Goal: Task Accomplishment & Management: Manage account settings

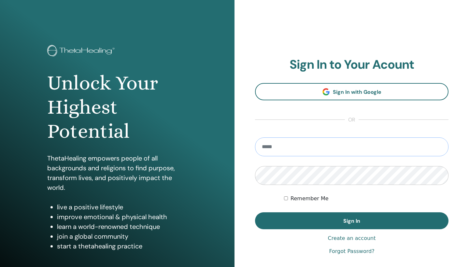
type input "**********"
click at [352, 221] on button "Sign In" at bounding box center [352, 220] width 194 height 17
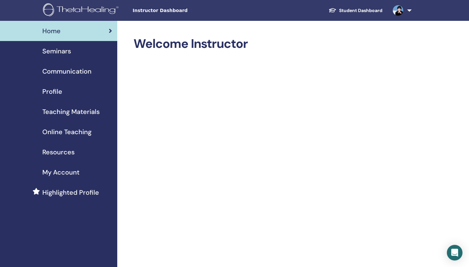
click at [61, 50] on span "Seminars" at bounding box center [56, 51] width 29 height 10
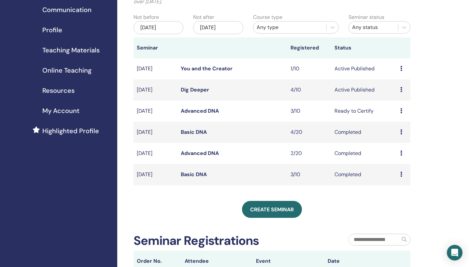
scroll to position [62, 0]
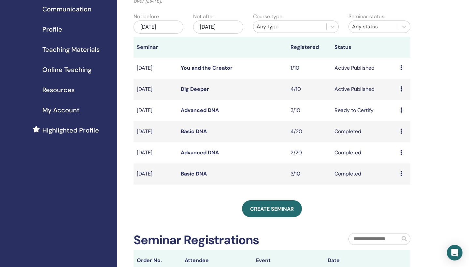
click at [200, 89] on link "Dig Deeper" at bounding box center [195, 89] width 28 height 7
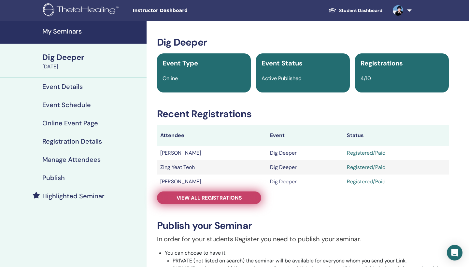
click at [209, 199] on span "View all registrations" at bounding box center [209, 198] width 65 height 7
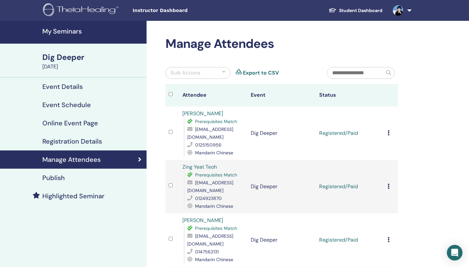
click at [390, 130] on div "Cancel Registration Do not auto-certify Mark as Paid Mark as Unpaid Mark as Abs…" at bounding box center [391, 133] width 7 height 8
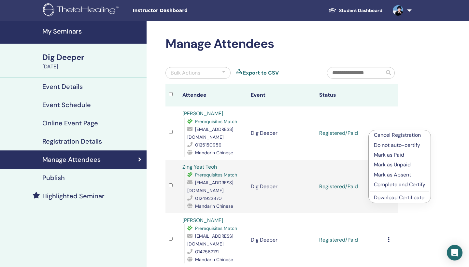
click at [394, 185] on p "Complete and Certify" at bounding box center [399, 185] width 51 height 8
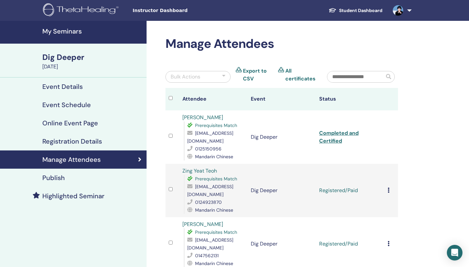
click at [389, 188] on icon at bounding box center [389, 190] width 2 height 5
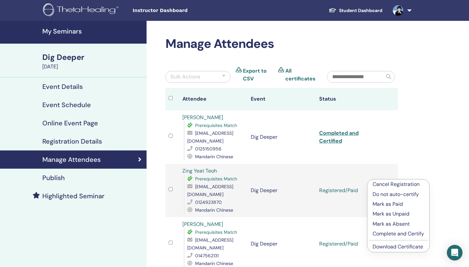
click at [388, 234] on p "Complete and Certify" at bounding box center [398, 234] width 51 height 8
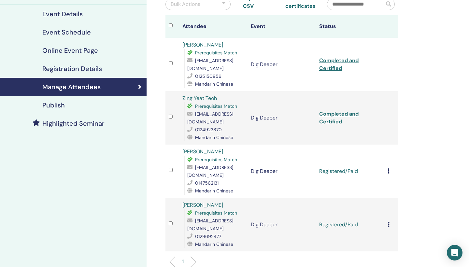
scroll to position [73, 0]
click at [389, 168] on icon at bounding box center [389, 170] width 2 height 5
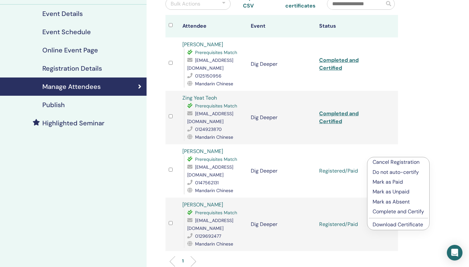
click at [391, 210] on p "Complete and Certify" at bounding box center [398, 212] width 51 height 8
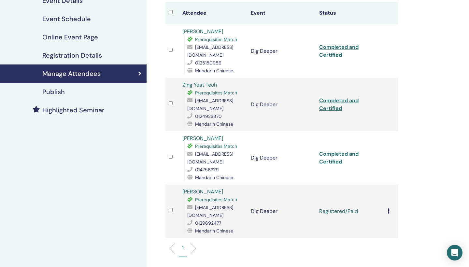
scroll to position [115, 0]
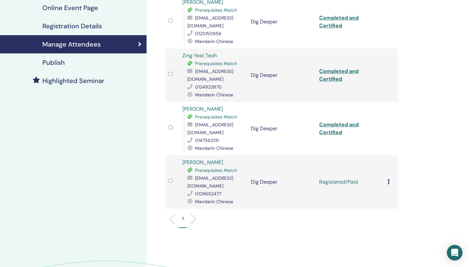
click at [388, 179] on icon at bounding box center [389, 181] width 2 height 5
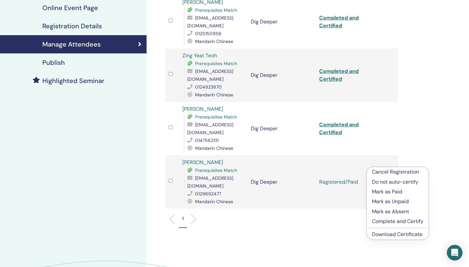
click at [389, 221] on p "Complete and Certify" at bounding box center [397, 222] width 51 height 8
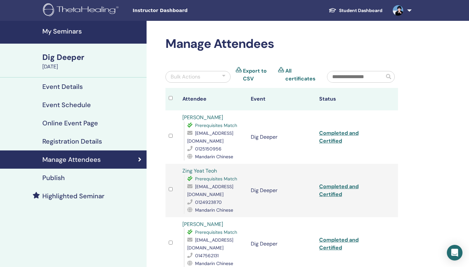
click at [68, 32] on h4 "My Seminars" at bounding box center [92, 31] width 100 height 8
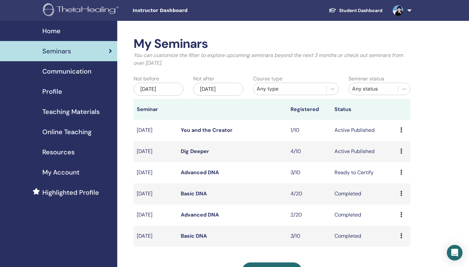
click at [220, 131] on link "You and the Creator" at bounding box center [207, 130] width 52 height 7
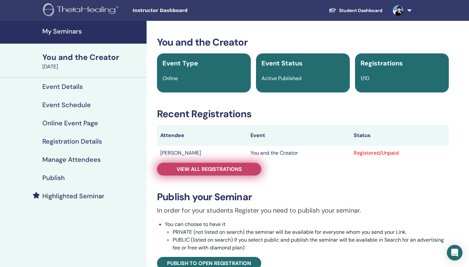
click at [193, 169] on span "View all registrations" at bounding box center [209, 169] width 65 height 7
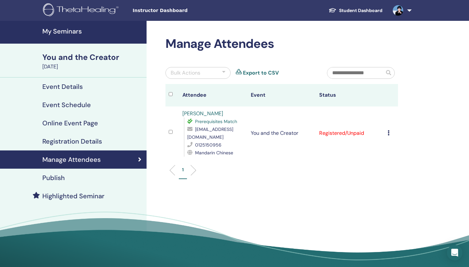
click at [388, 130] on icon at bounding box center [389, 132] width 2 height 5
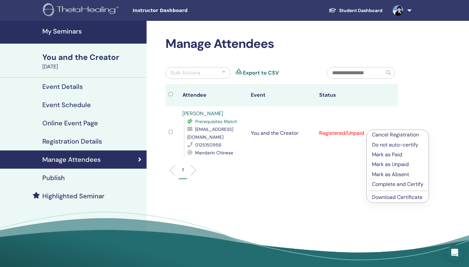
click at [394, 153] on p "Mark as Paid" at bounding box center [397, 155] width 51 height 8
